Goal: Check status: Check status

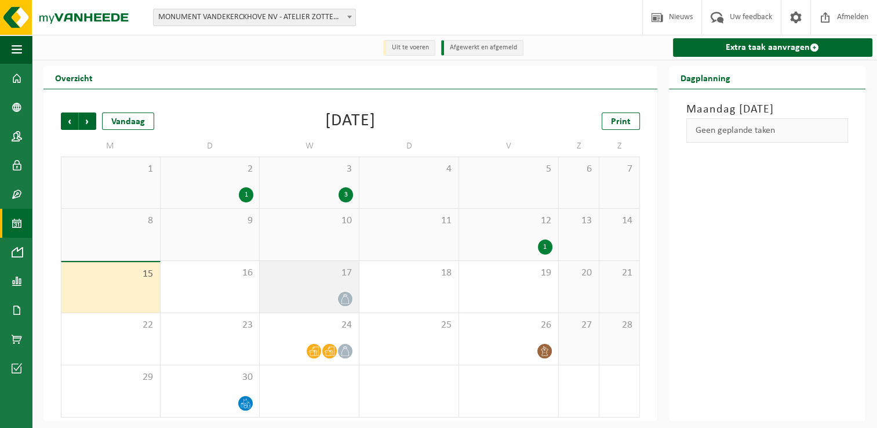
drag, startPoint x: 310, startPoint y: 256, endPoint x: 312, endPoint y: 266, distance: 10.1
click at [310, 256] on div "10" at bounding box center [309, 235] width 99 height 52
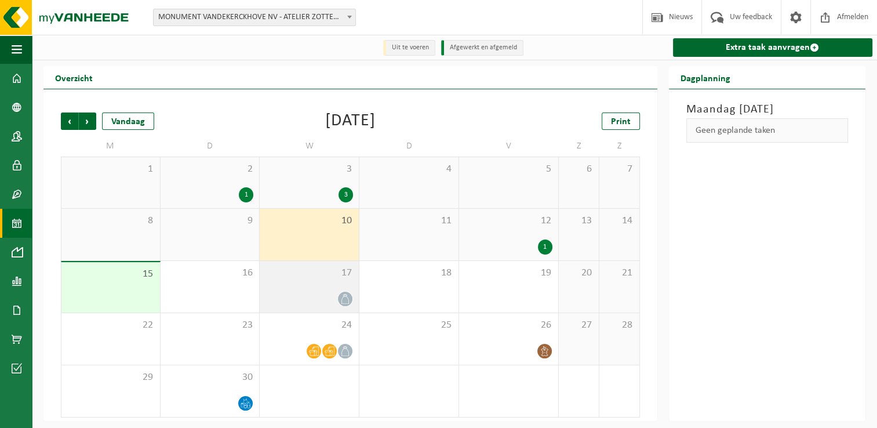
click at [319, 289] on div "17" at bounding box center [309, 287] width 99 height 52
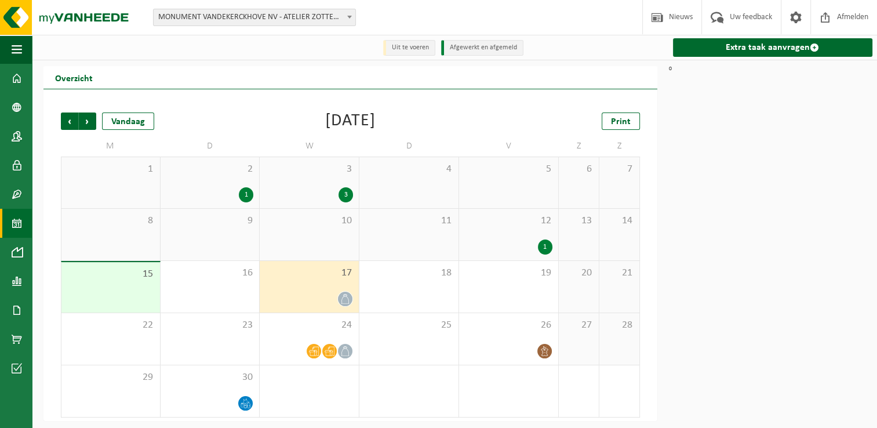
click at [333, 262] on div "17" at bounding box center [309, 287] width 99 height 52
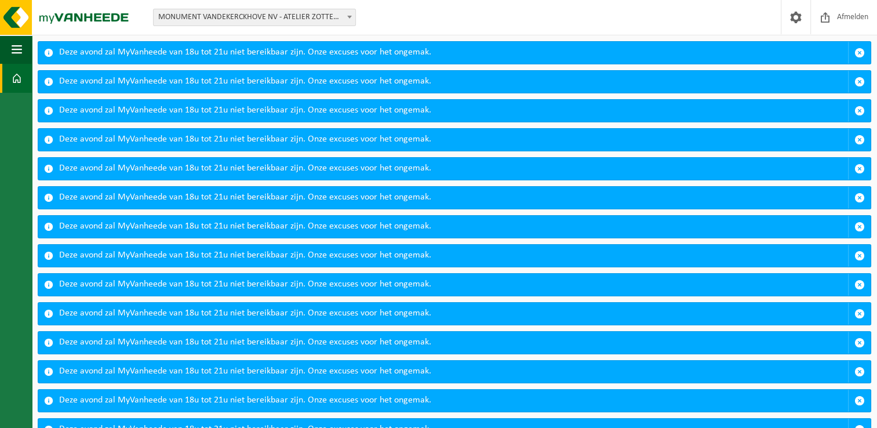
click at [197, 21] on span "MONUMENT VANDEKERCKHOVE NV - ATELIER ZOTTEGEM - 10-746253" at bounding box center [255, 17] width 202 height 16
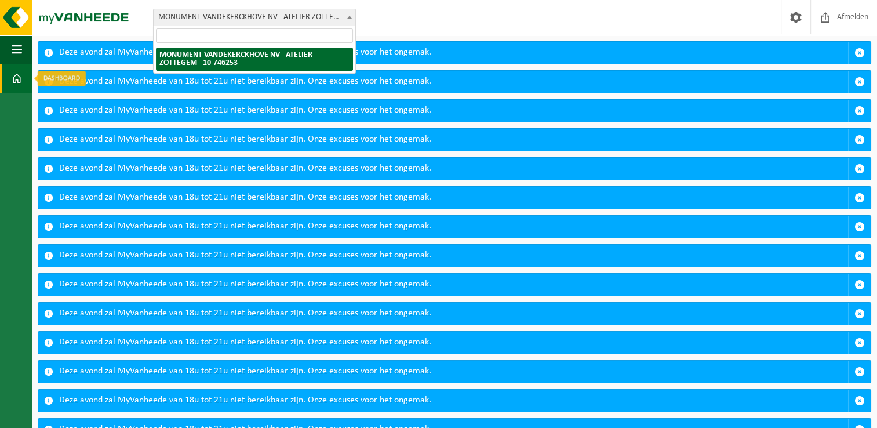
click at [26, 70] on link "Dashboard" at bounding box center [16, 78] width 32 height 29
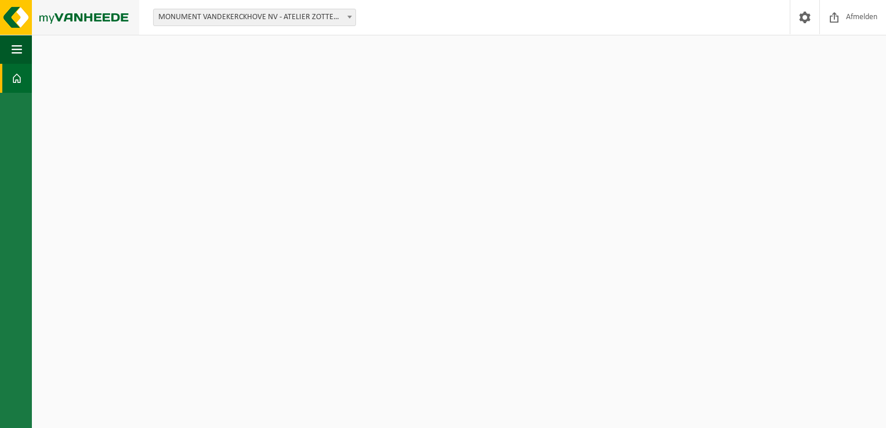
drag, startPoint x: 0, startPoint y: 0, endPoint x: 97, endPoint y: 15, distance: 98.0
click at [97, 15] on img at bounding box center [69, 17] width 139 height 35
click at [865, 20] on span "Afmelden" at bounding box center [861, 17] width 37 height 34
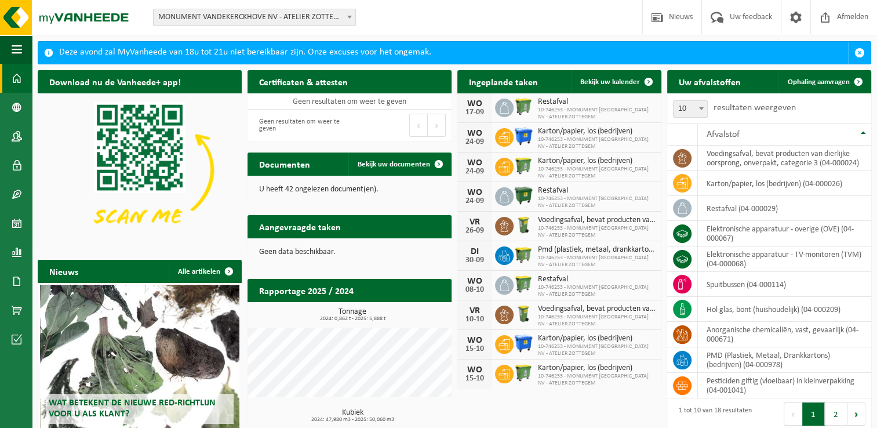
click at [483, 108] on div "17-09" at bounding box center [474, 112] width 23 height 8
click at [559, 97] on span "Restafval" at bounding box center [597, 101] width 118 height 9
click at [14, 223] on span at bounding box center [17, 223] width 10 height 29
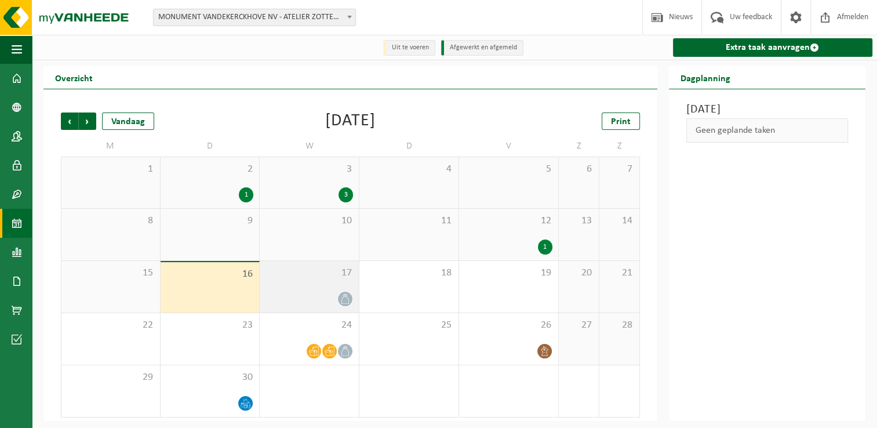
click at [327, 282] on div "17" at bounding box center [309, 287] width 99 height 52
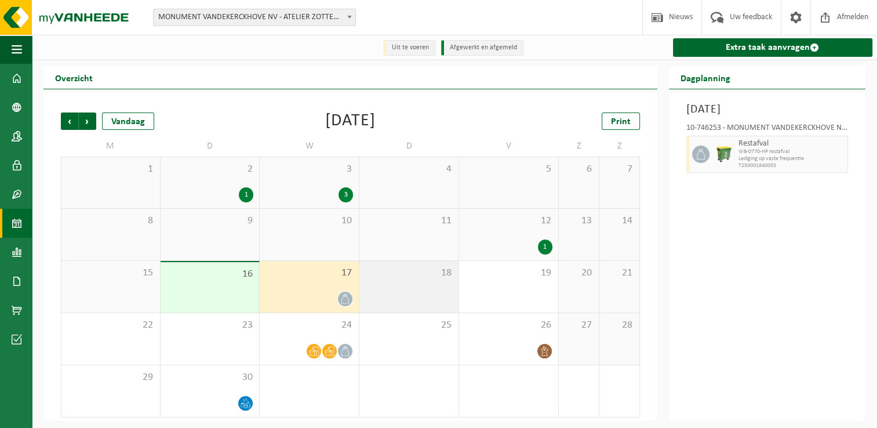
scroll to position [2, 0]
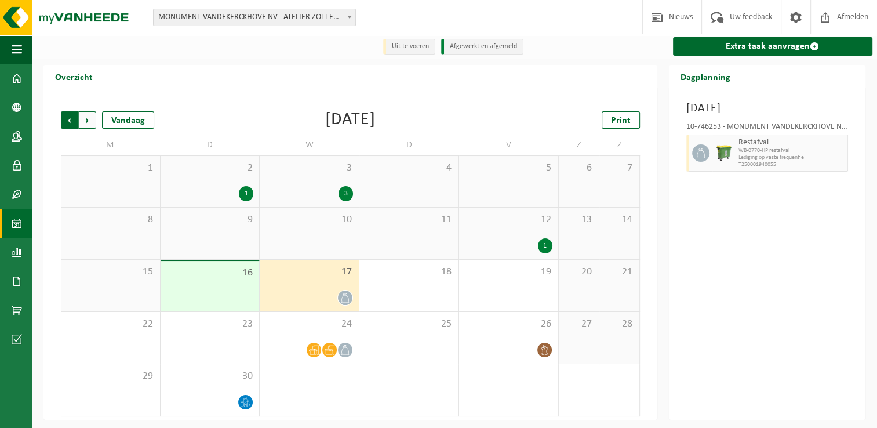
click at [96, 122] on span "Volgende" at bounding box center [87, 119] width 17 height 17
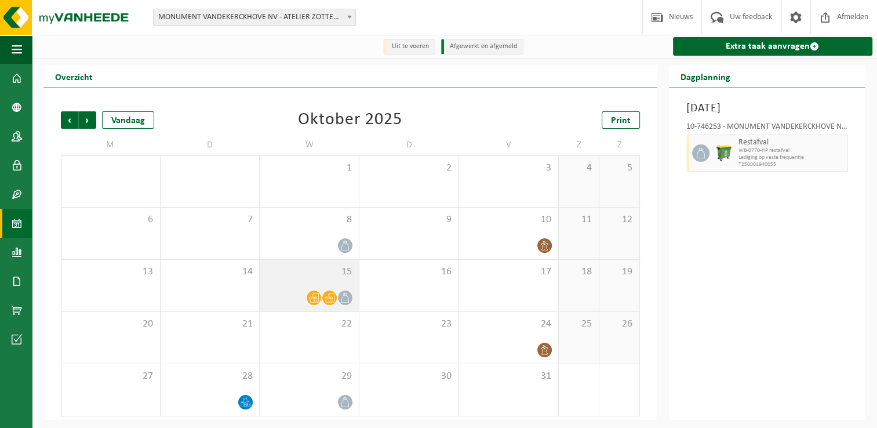
click at [318, 291] on span at bounding box center [314, 297] width 14 height 14
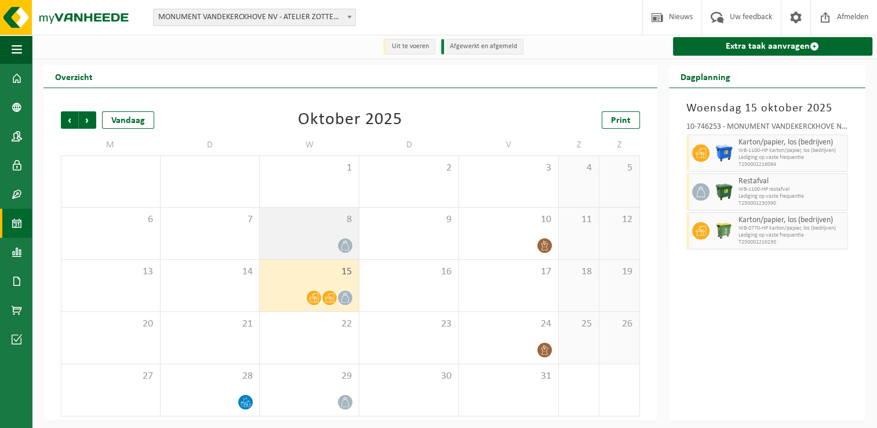
click at [323, 242] on div at bounding box center [310, 246] width 88 height 16
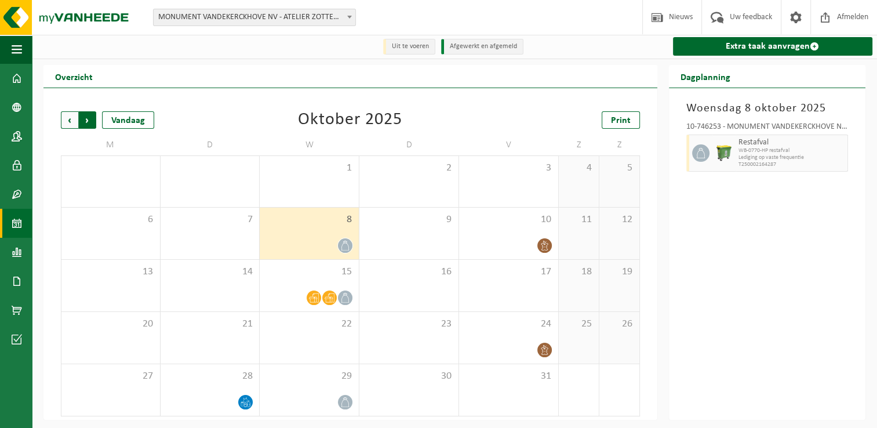
click at [66, 119] on span "Vorige" at bounding box center [69, 119] width 17 height 17
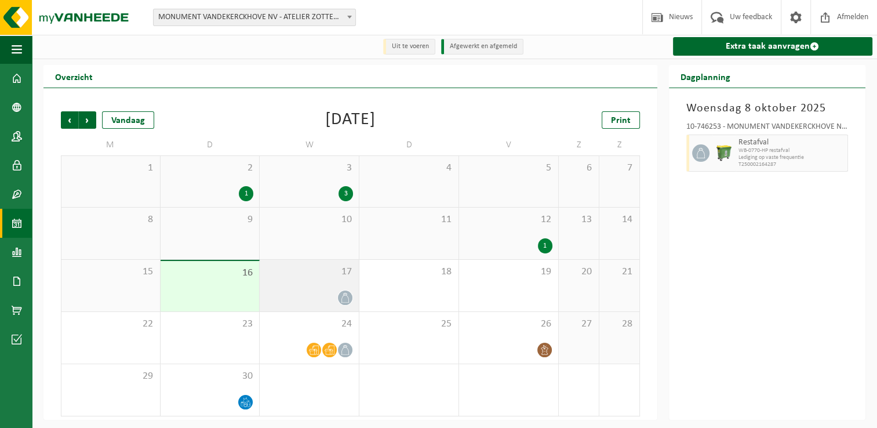
click at [289, 283] on div "17" at bounding box center [309, 286] width 99 height 52
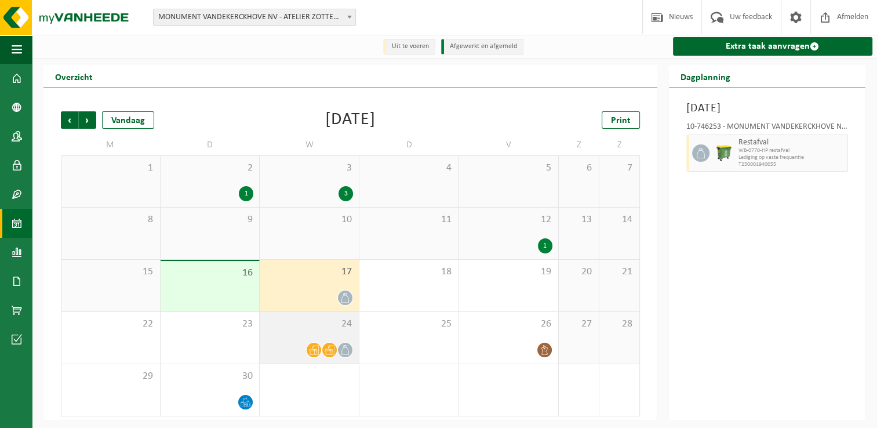
click at [294, 324] on span "24" at bounding box center [310, 324] width 88 height 13
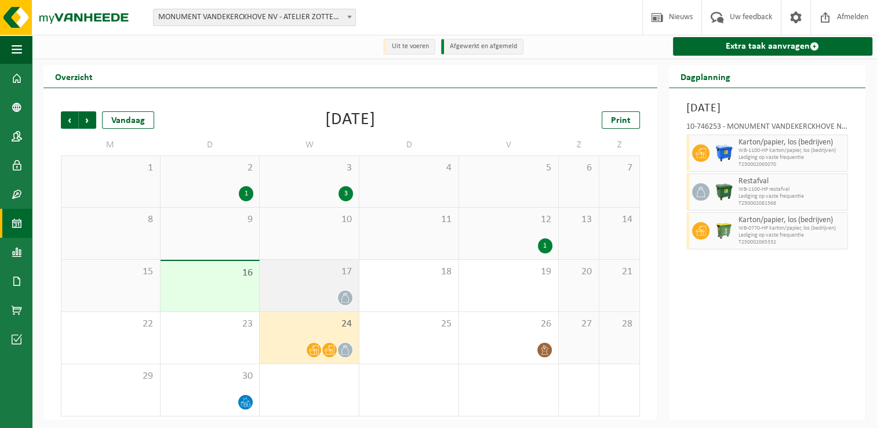
click at [292, 289] on div "17" at bounding box center [309, 286] width 99 height 52
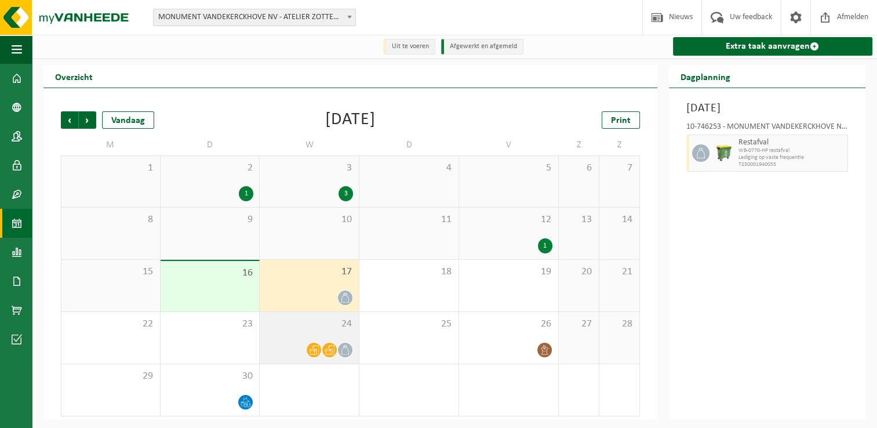
click at [293, 319] on span "24" at bounding box center [310, 324] width 88 height 13
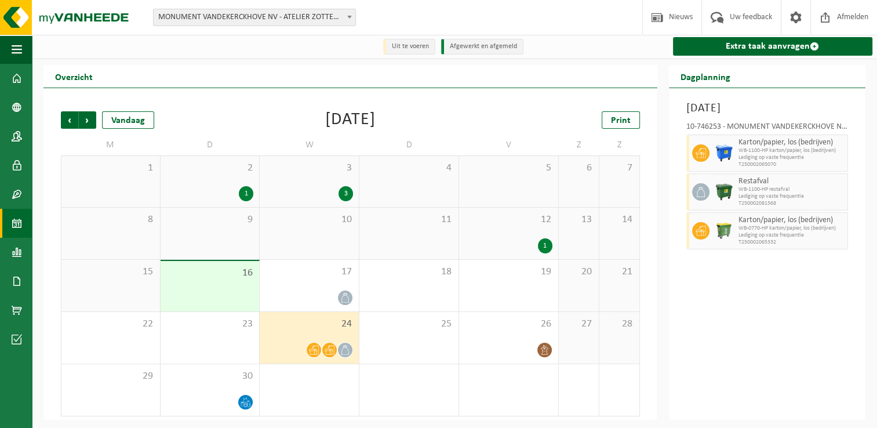
click at [501, 230] on div "12 1" at bounding box center [508, 234] width 99 height 52
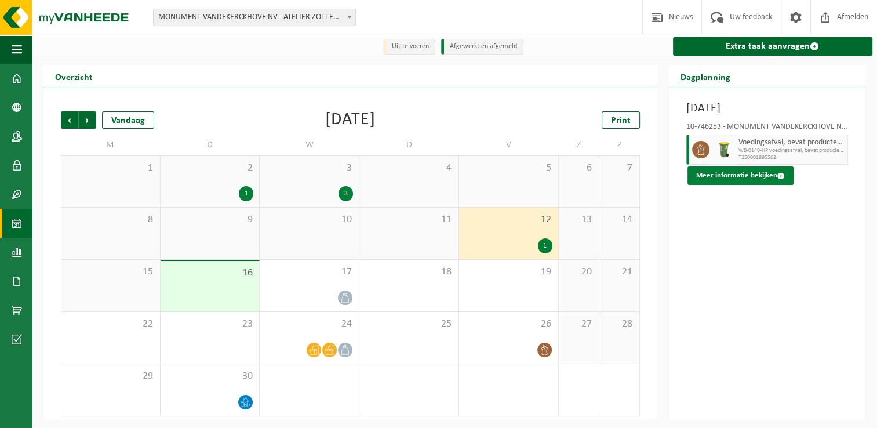
click at [749, 179] on button "Meer informatie bekijken" at bounding box center [741, 175] width 106 height 19
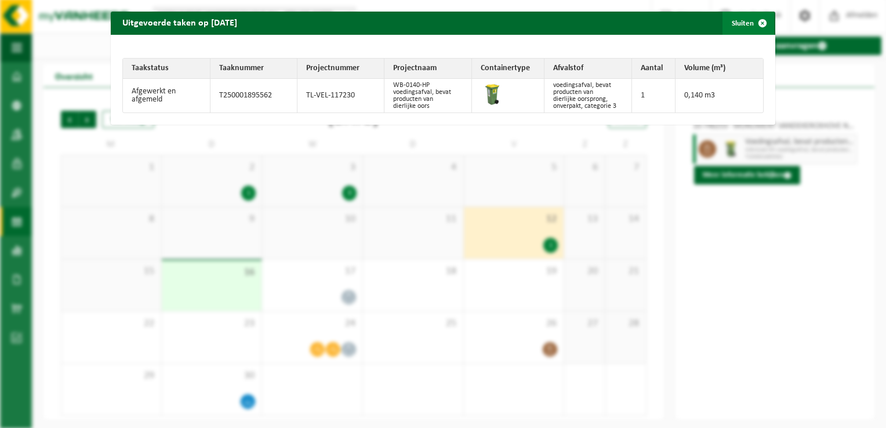
click at [757, 34] on span "button" at bounding box center [762, 23] width 23 height 23
